Goal: Task Accomplishment & Management: Use online tool/utility

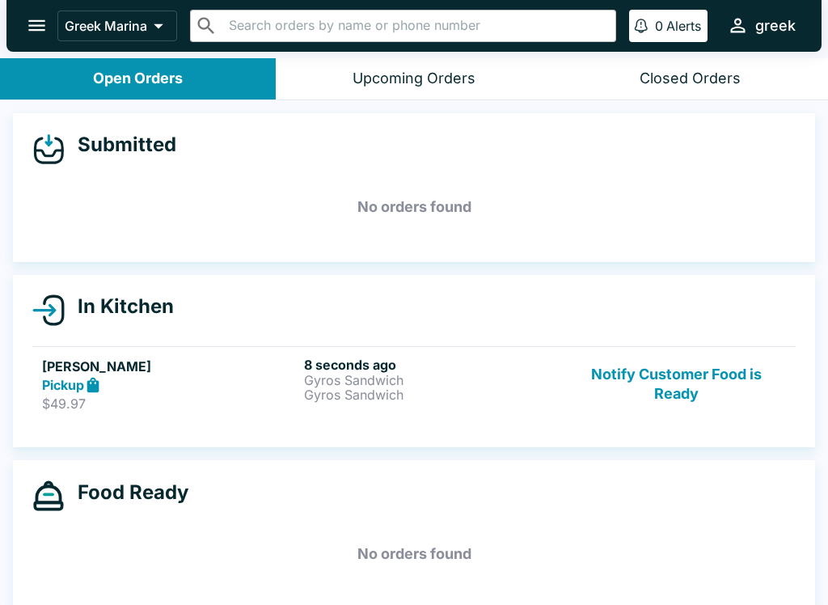
click at [701, 411] on button "Notify Customer Food is Ready" at bounding box center [676, 385] width 219 height 56
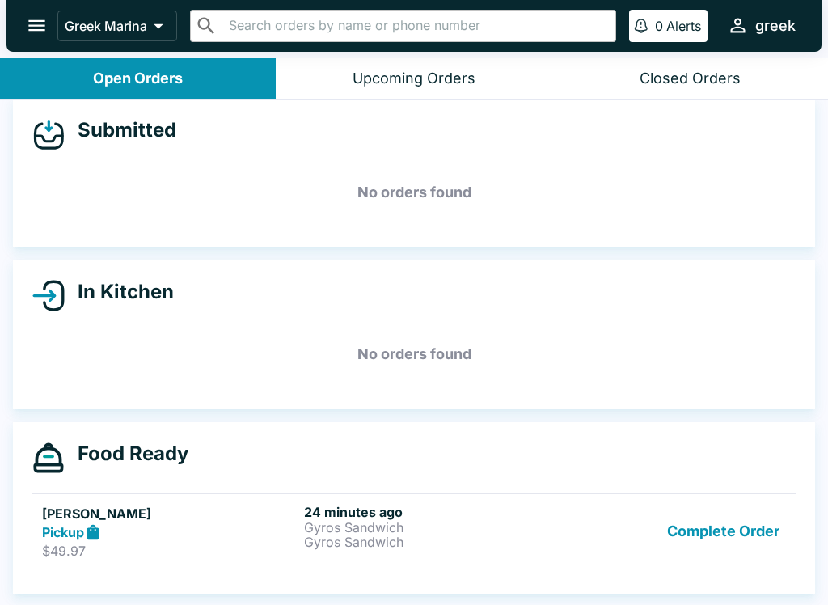
scroll to position [15, 0]
click at [586, 551] on div "Complete Order" at bounding box center [676, 532] width 219 height 56
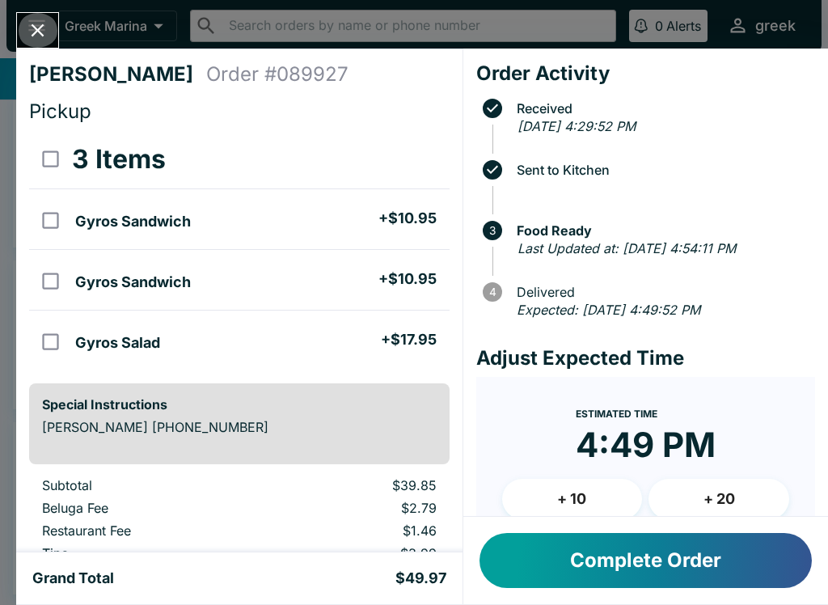
click at [45, 15] on button "Close" at bounding box center [37, 30] width 41 height 35
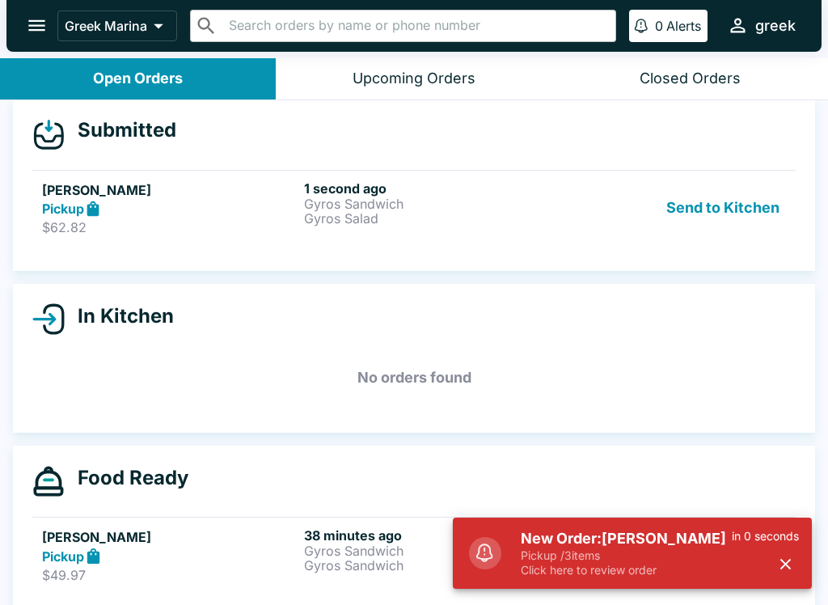
click at [743, 218] on button "Send to Kitchen" at bounding box center [723, 208] width 126 height 56
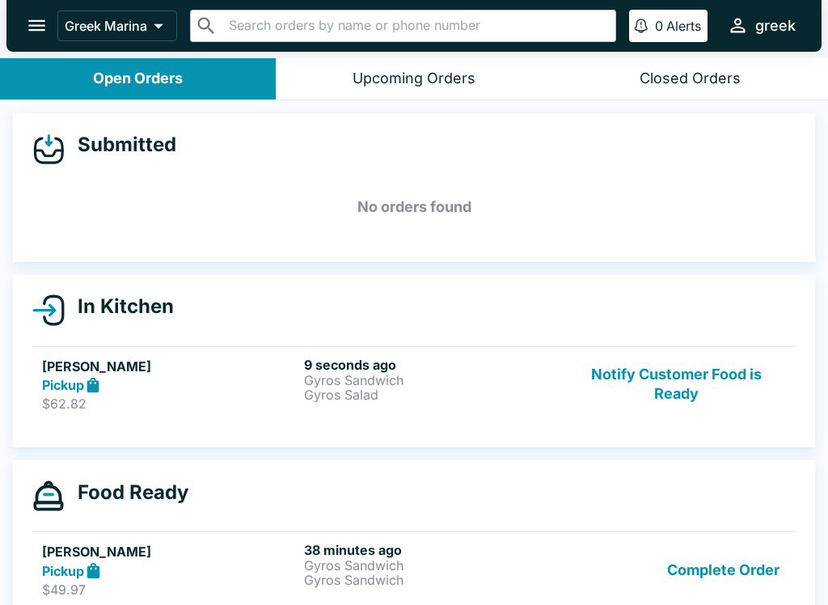
click at [567, 396] on div "Notify Customer Food is Ready" at bounding box center [676, 385] width 219 height 56
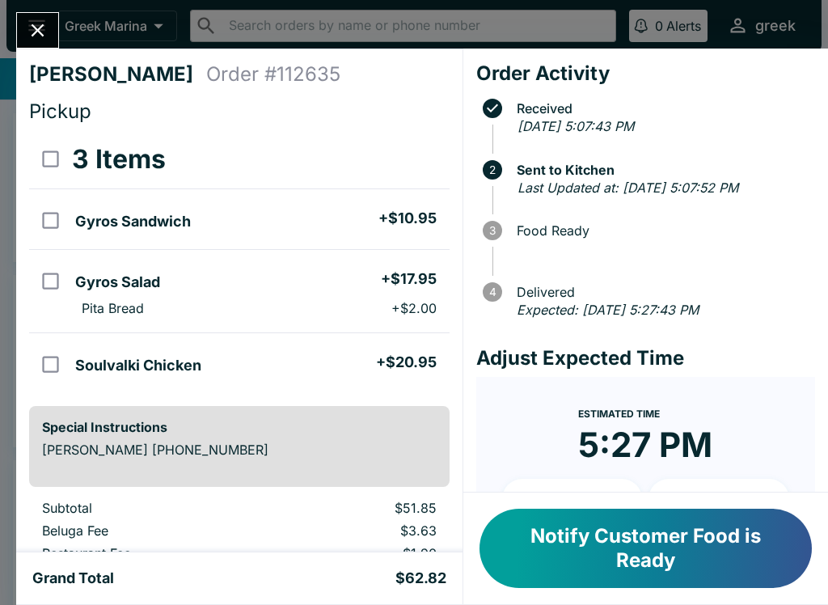
click at [76, 29] on div "[PERSON_NAME] Order # 112635 Pickup 3 Items Gyros Sandwich + $10.95 Gyros Salad…" at bounding box center [414, 302] width 828 height 605
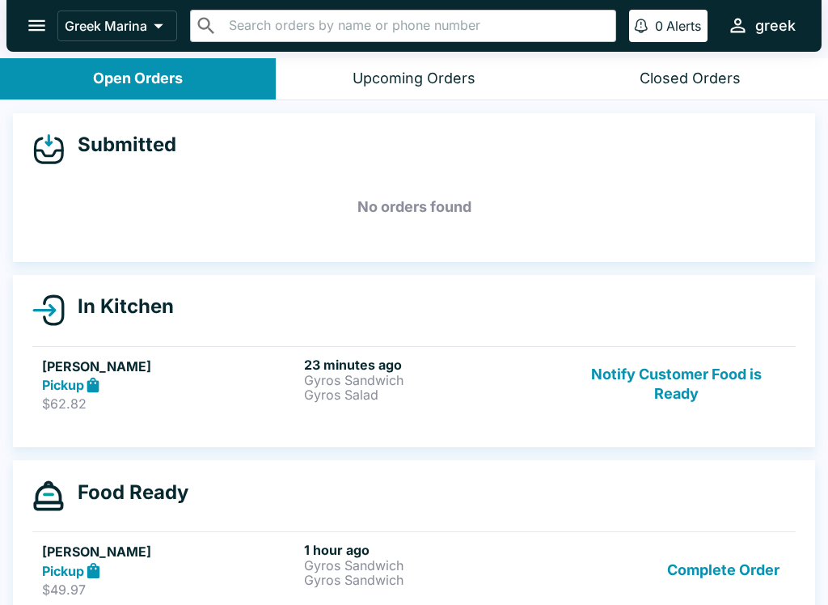
click at [49, 19] on button "open drawer" at bounding box center [36, 25] width 41 height 41
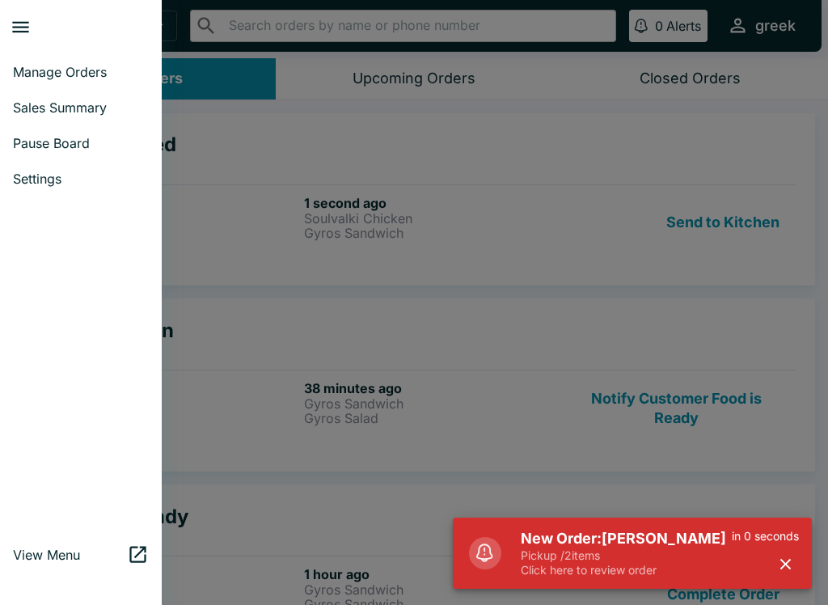
click at [790, 560] on icon "button" at bounding box center [786, 564] width 11 height 11
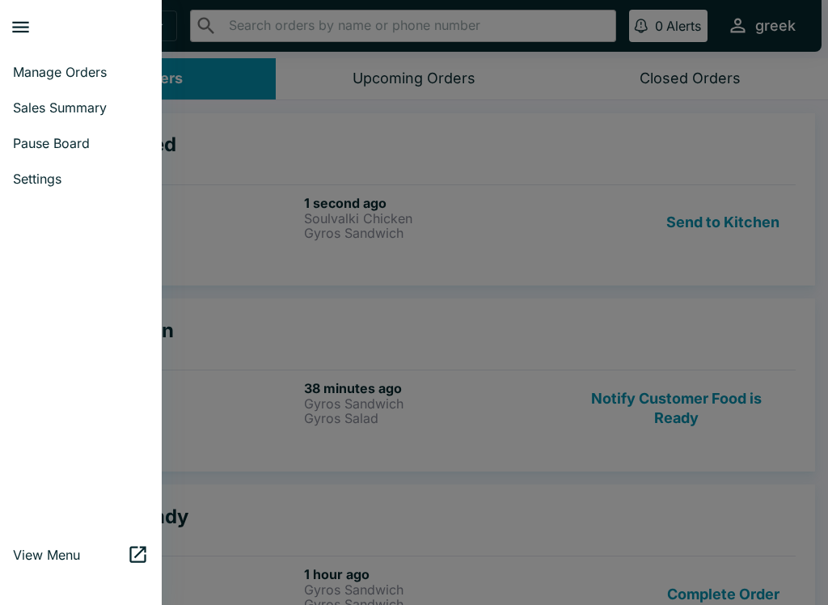
click at [743, 224] on div at bounding box center [414, 302] width 828 height 605
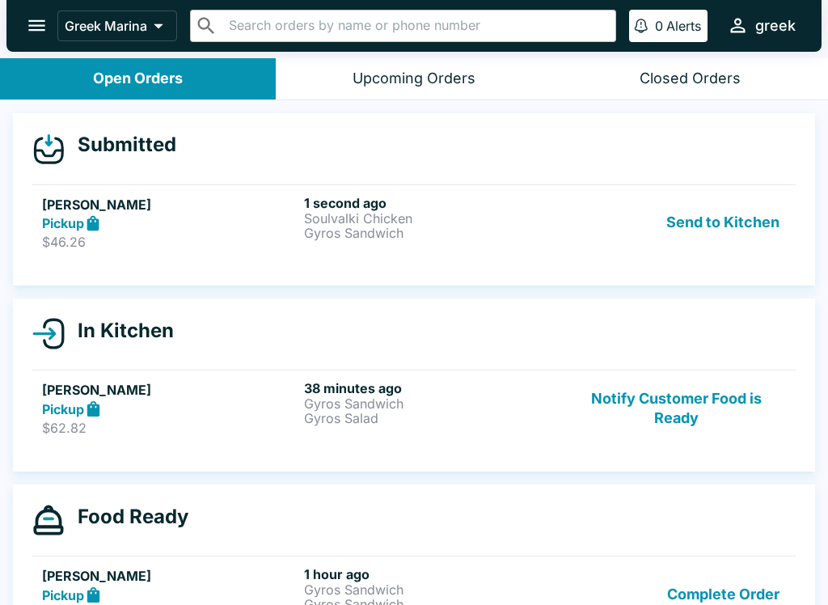
click at [760, 226] on button "Send to Kitchen" at bounding box center [723, 223] width 126 height 56
